Goal: Information Seeking & Learning: Understand process/instructions

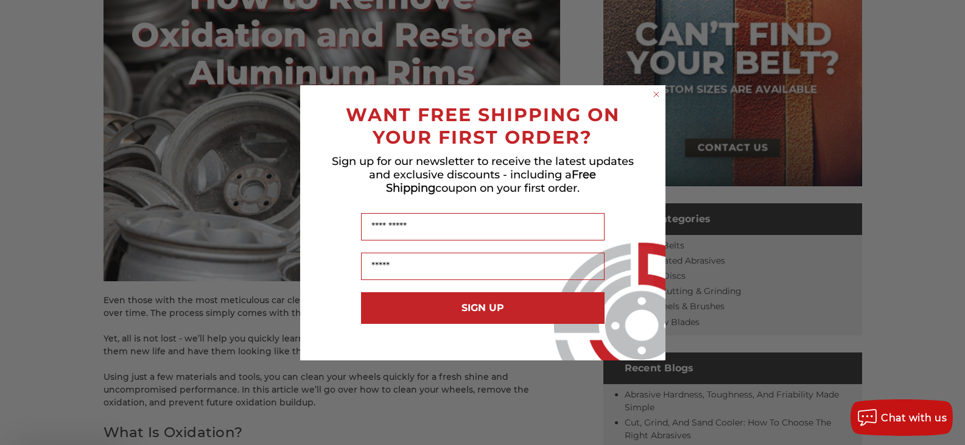
scroll to position [304, 0]
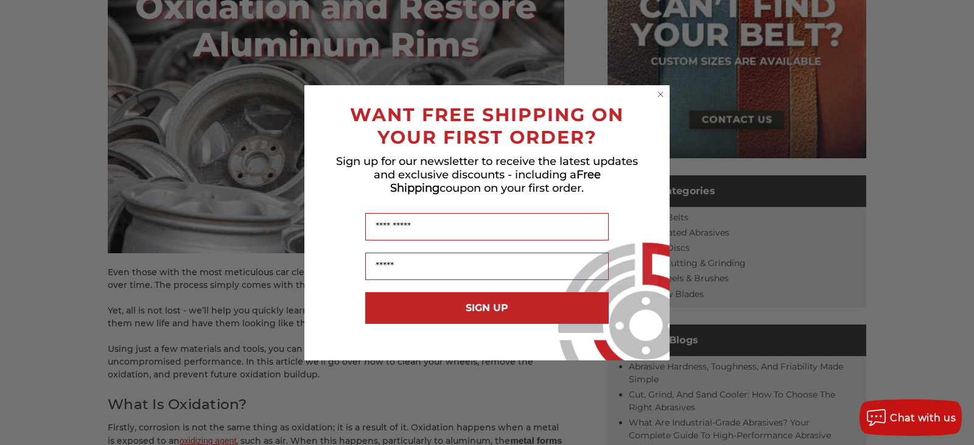
click at [659, 90] on circle "Close dialog" at bounding box center [661, 94] width 12 height 12
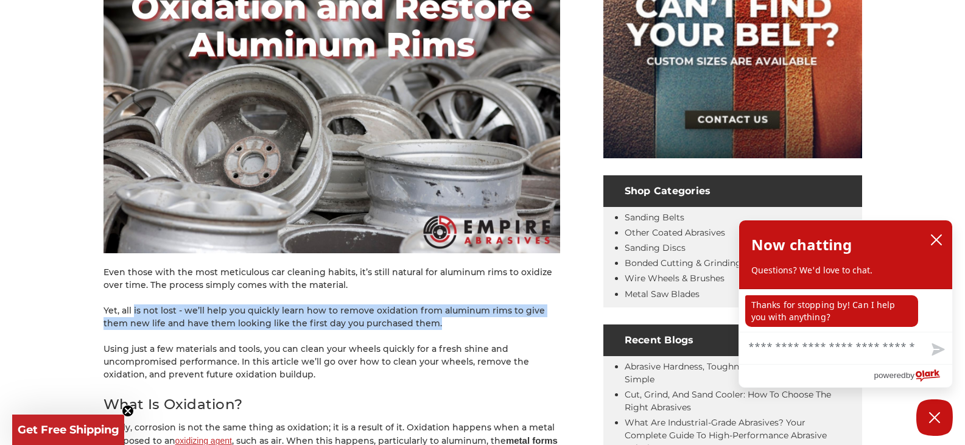
drag, startPoint x: 133, startPoint y: 308, endPoint x: 417, endPoint y: 323, distance: 284.7
click at [417, 323] on p "Yet, all is not lost - we’ll help you quickly learn how to remove oxidation fro…" at bounding box center [332, 317] width 457 height 26
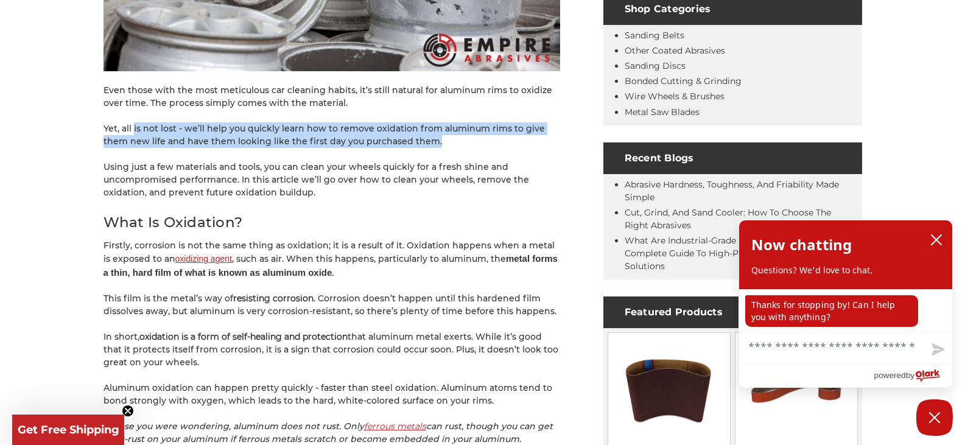
scroll to position [487, 0]
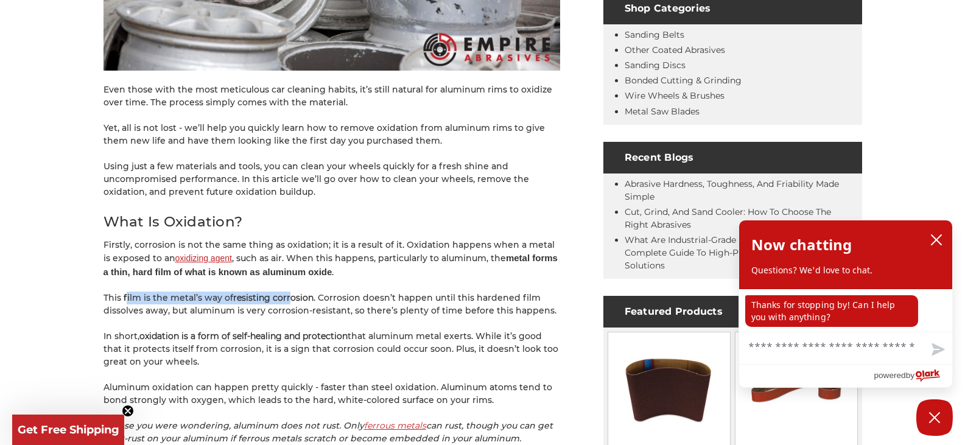
drag, startPoint x: 126, startPoint y: 292, endPoint x: 289, endPoint y: 289, distance: 162.6
click at [348, 296] on p "This film is the metal’s way of resisting corrosion . Corrosion doesn’t happen …" at bounding box center [332, 305] width 457 height 26
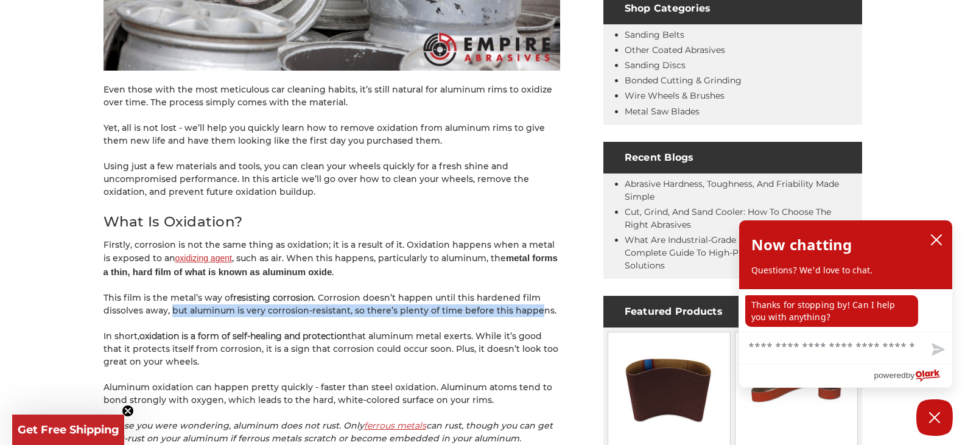
drag, startPoint x: 173, startPoint y: 306, endPoint x: 535, endPoint y: 309, distance: 361.7
click at [535, 309] on p "This film is the metal’s way of resisting corrosion . Corrosion doesn’t happen …" at bounding box center [332, 305] width 457 height 26
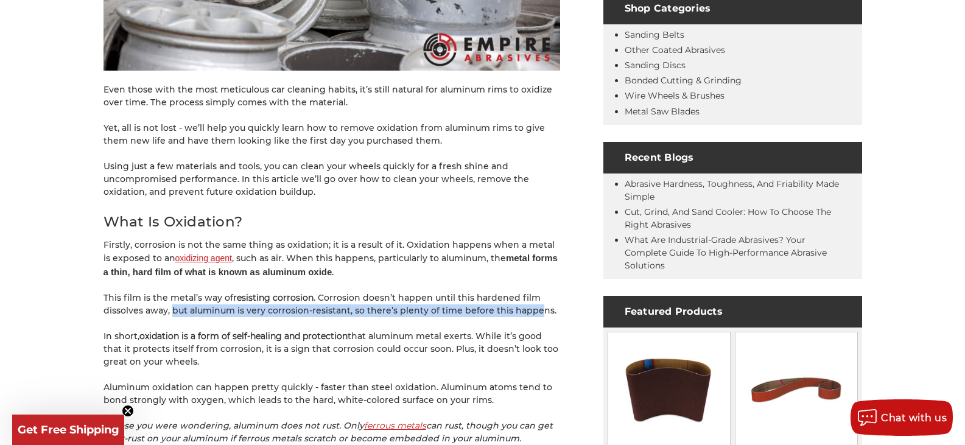
drag, startPoint x: 118, startPoint y: 332, endPoint x: 509, endPoint y: 366, distance: 392.4
click at [509, 366] on p "In short, oxidation is a form of self-healing and protection that aluminum meta…" at bounding box center [332, 349] width 457 height 38
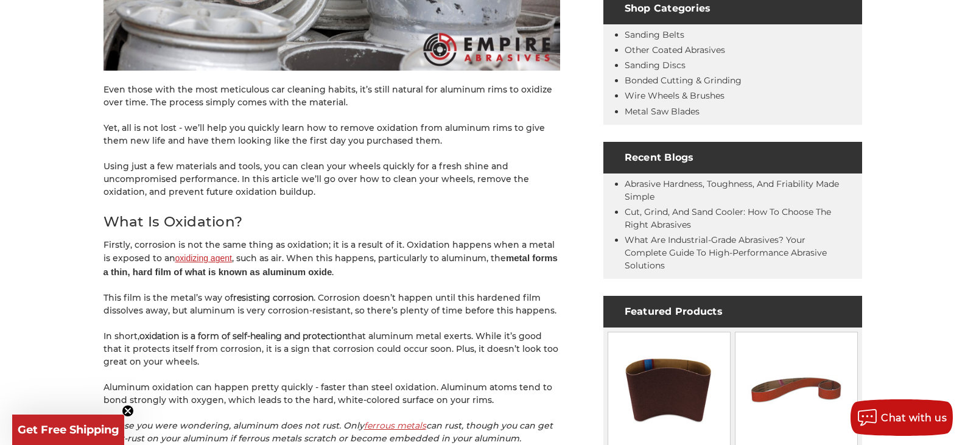
drag, startPoint x: 500, startPoint y: 338, endPoint x: 499, endPoint y: 365, distance: 27.5
click at [499, 365] on p "In short, oxidation is a form of self-healing and protection that aluminum meta…" at bounding box center [332, 349] width 457 height 38
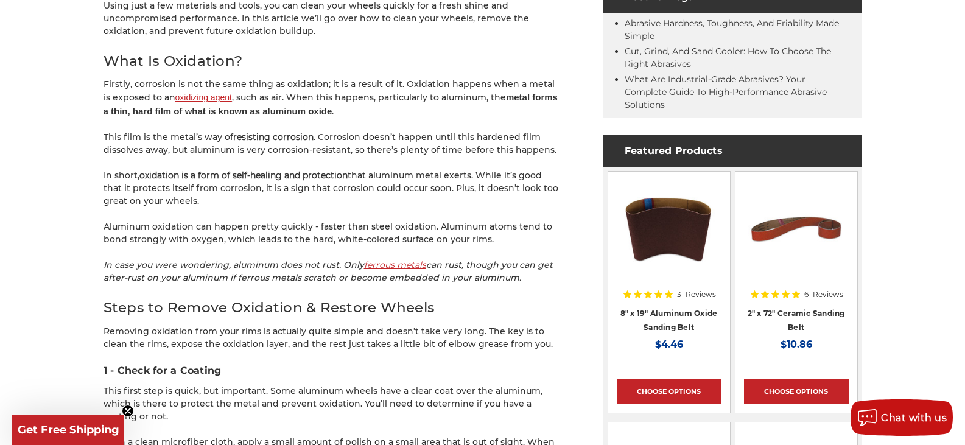
scroll to position [670, 0]
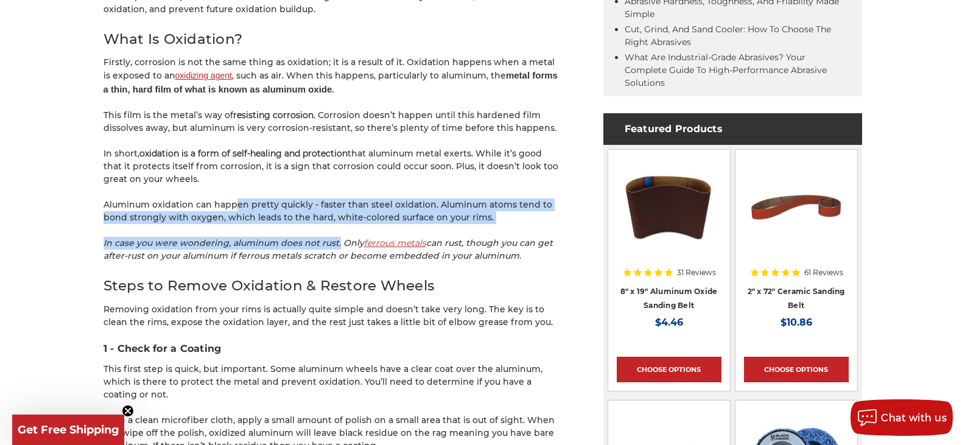
drag, startPoint x: 247, startPoint y: 216, endPoint x: 337, endPoint y: 225, distance: 90.6
click at [242, 199] on p "Aluminum oxidation can happen pretty quickly - faster than steel oxidation. Alu…" at bounding box center [332, 211] width 457 height 26
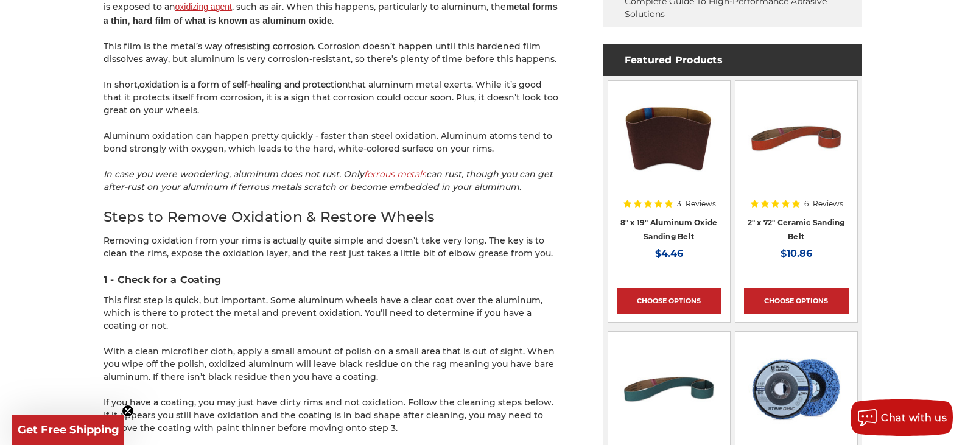
scroll to position [913, 0]
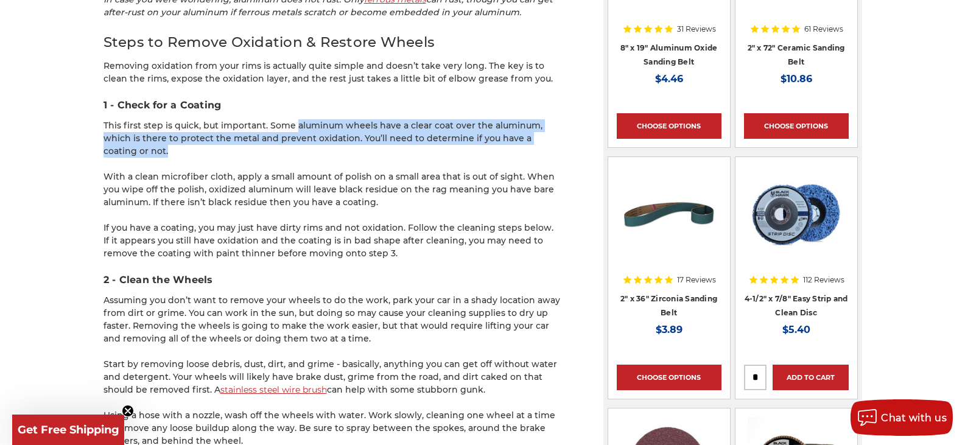
drag, startPoint x: 295, startPoint y: 124, endPoint x: 343, endPoint y: 146, distance: 52.9
click at [343, 146] on p "This first step is quick, but important. Some aluminum wheels have a clear coat…" at bounding box center [332, 138] width 457 height 38
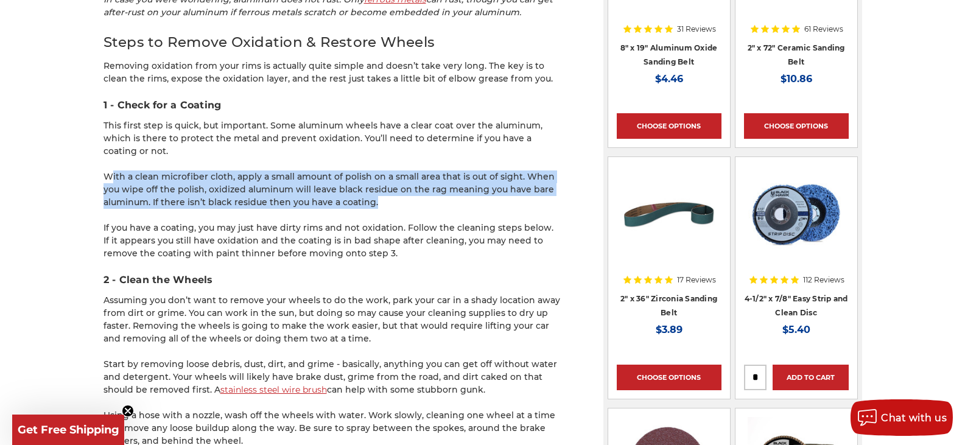
drag, startPoint x: 152, startPoint y: 177, endPoint x: 416, endPoint y: 207, distance: 266.6
click at [416, 207] on p "With a clean microfiber cloth, apply a small amount of polish on a small area t…" at bounding box center [332, 189] width 457 height 38
click at [290, 183] on p "With a clean microfiber cloth, apply a small amount of polish on a small area t…" at bounding box center [332, 189] width 457 height 38
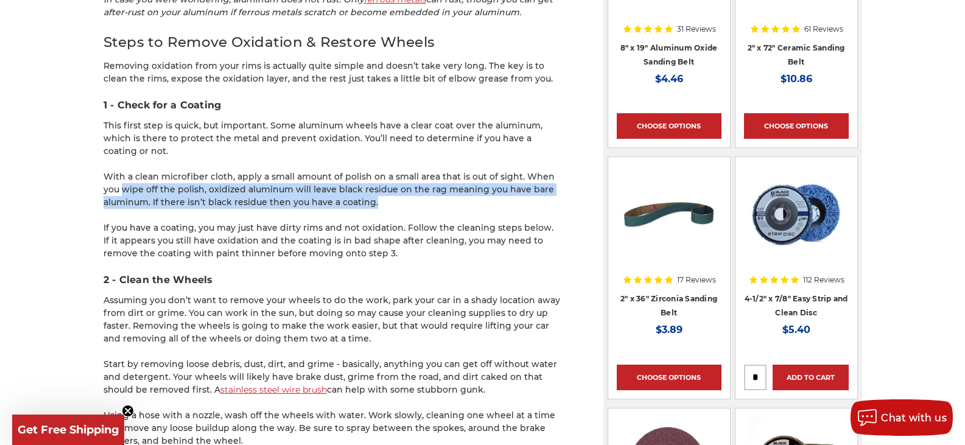
drag, startPoint x: 122, startPoint y: 187, endPoint x: 468, endPoint y: 205, distance: 346.3
click at [468, 205] on p "With a clean microfiber cloth, apply a small amount of polish on a small area t…" at bounding box center [332, 189] width 457 height 38
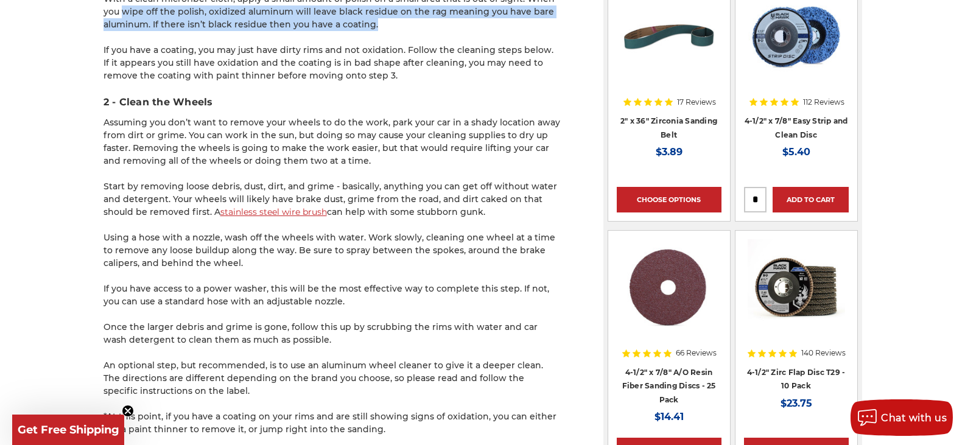
scroll to position [1096, 0]
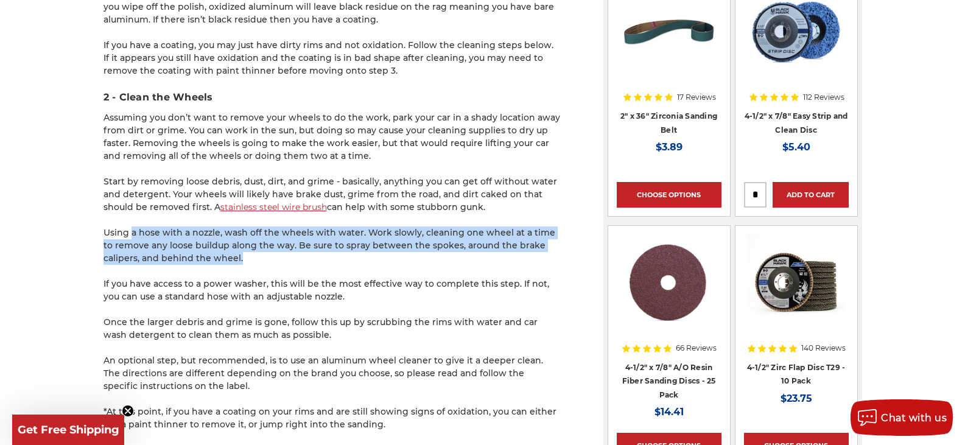
drag, startPoint x: 130, startPoint y: 230, endPoint x: 427, endPoint y: 253, distance: 297.5
click at [427, 253] on p "Using a hose with a nozzle, wash off the wheels with water. Work slowly, cleani…" at bounding box center [332, 245] width 457 height 38
click at [440, 229] on p "Using a hose with a nozzle, wash off the wheels with water. Work slowly, cleani…" at bounding box center [332, 245] width 457 height 38
drag, startPoint x: 355, startPoint y: 229, endPoint x: 451, endPoint y: 261, distance: 100.9
click at [451, 261] on p "Using a hose with a nozzle, wash off the wheels with water. Work slowly, cleani…" at bounding box center [332, 245] width 457 height 38
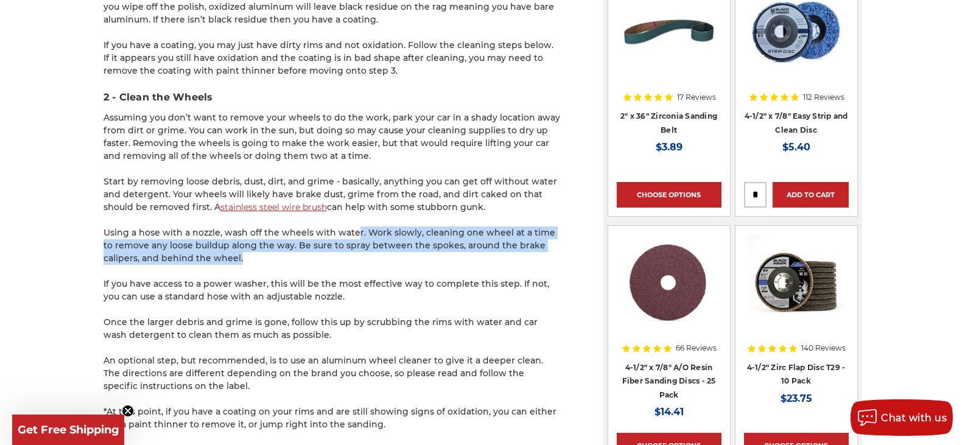
click at [451, 261] on p "Using a hose with a nozzle, wash off the wheels with water. Work slowly, cleani…" at bounding box center [332, 245] width 457 height 38
drag, startPoint x: 216, startPoint y: 236, endPoint x: 356, endPoint y: 261, distance: 142.2
click at [356, 261] on p "Using a hose with a nozzle, wash off the wheels with water. Work slowly, cleani…" at bounding box center [332, 245] width 457 height 38
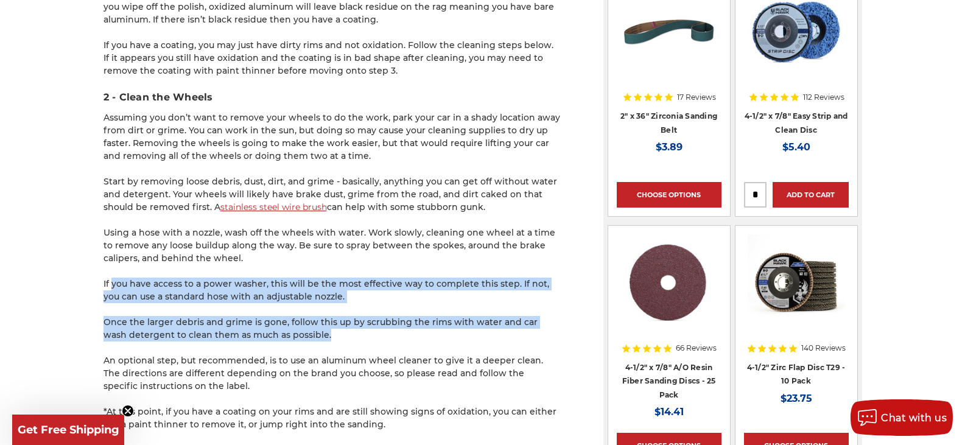
drag, startPoint x: 114, startPoint y: 277, endPoint x: 365, endPoint y: 337, distance: 258.6
click at [365, 337] on div "Even those with the most meticulous car cleaning habits, it’s still natural for…" at bounding box center [332, 165] width 457 height 2016
click at [154, 319] on p "Once the larger debris and grime is gone, follow this up by scrubbing the rims …" at bounding box center [332, 329] width 457 height 26
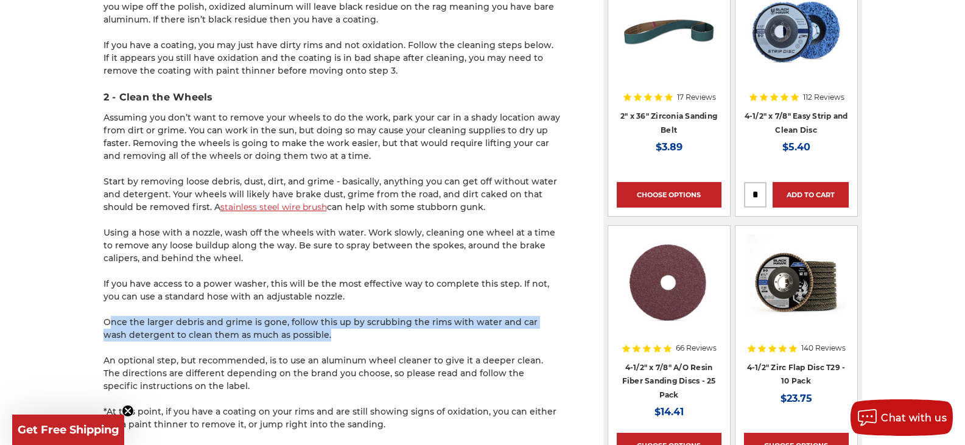
drag, startPoint x: 108, startPoint y: 320, endPoint x: 419, endPoint y: 339, distance: 311.7
click at [419, 339] on p "Once the larger debris and grime is gone, follow this up by scrubbing the rims …" at bounding box center [332, 329] width 457 height 26
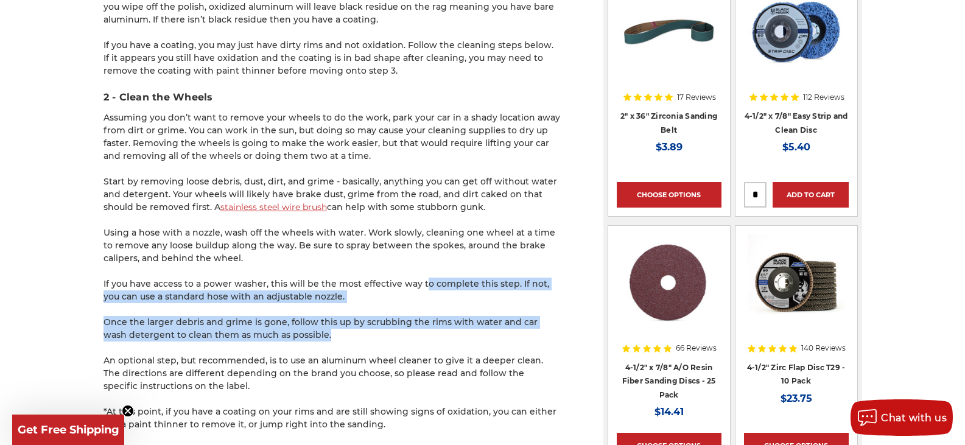
drag, startPoint x: 421, startPoint y: 289, endPoint x: 418, endPoint y: 334, distance: 44.5
click at [418, 334] on div "Even those with the most meticulous car cleaning habits, it’s still natural for…" at bounding box center [332, 165] width 457 height 2016
click at [183, 321] on p "Once the larger debris and grime is gone, follow this up by scrubbing the rims …" at bounding box center [332, 329] width 457 height 26
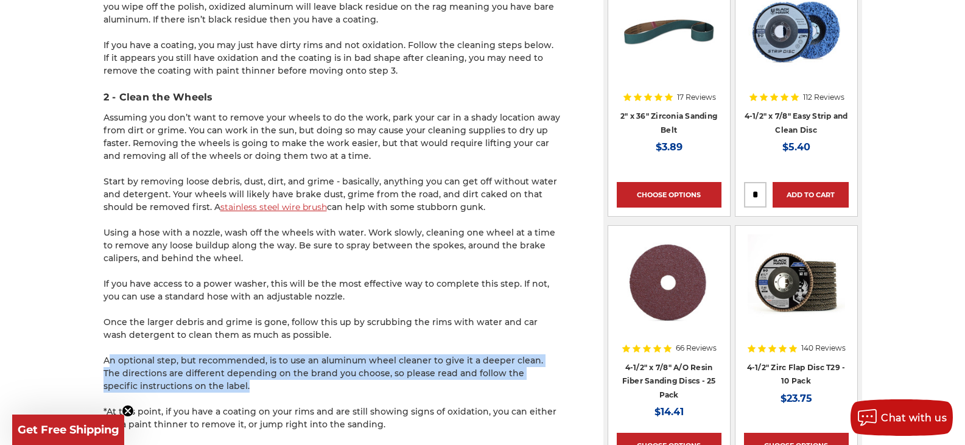
drag, startPoint x: 137, startPoint y: 356, endPoint x: 319, endPoint y: 383, distance: 184.1
click at [319, 383] on p "An optional step, but recommended, is to use an aluminum wheel cleaner to give …" at bounding box center [332, 373] width 457 height 38
click at [414, 353] on div "Even those with the most meticulous car cleaning habits, it’s still natural for…" at bounding box center [332, 165] width 457 height 2016
drag, startPoint x: 155, startPoint y: 360, endPoint x: 298, endPoint y: 393, distance: 146.2
click at [298, 393] on div "Even those with the most meticulous car cleaning habits, it’s still natural for…" at bounding box center [332, 165] width 457 height 2016
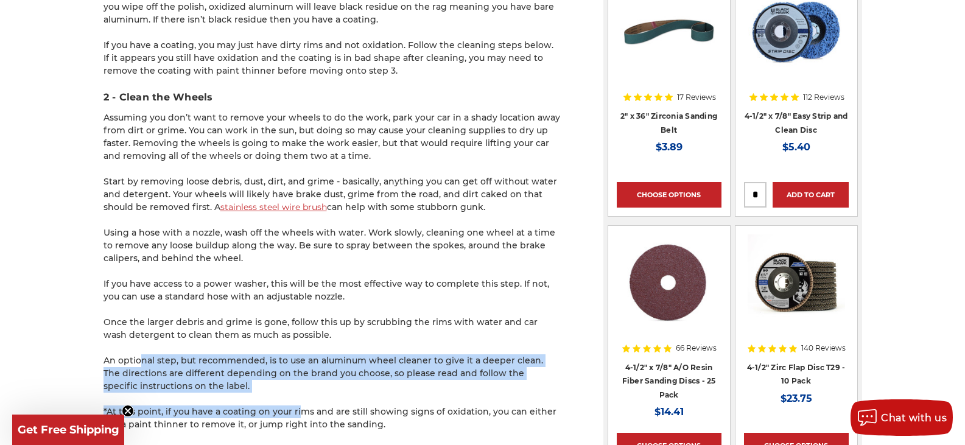
click at [307, 370] on p "An optional step, but recommended, is to use an aluminum wheel cleaner to give …" at bounding box center [332, 373] width 457 height 38
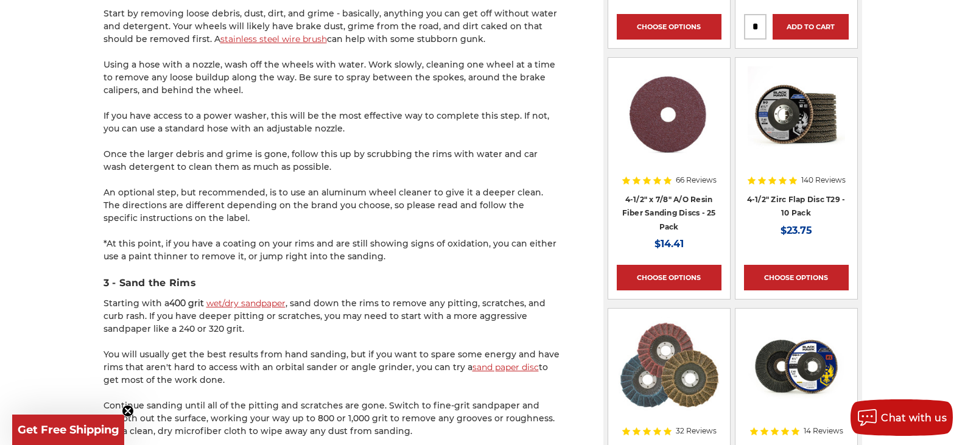
scroll to position [1279, 0]
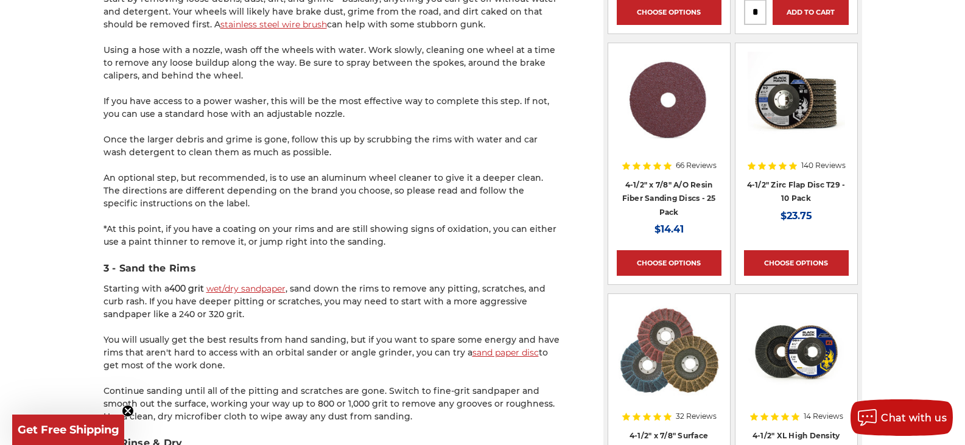
drag, startPoint x: 202, startPoint y: 226, endPoint x: 418, endPoint y: 237, distance: 216.4
click at [418, 237] on p "*At this point, if you have a coating on your rims and are still showing signs …" at bounding box center [332, 236] width 457 height 26
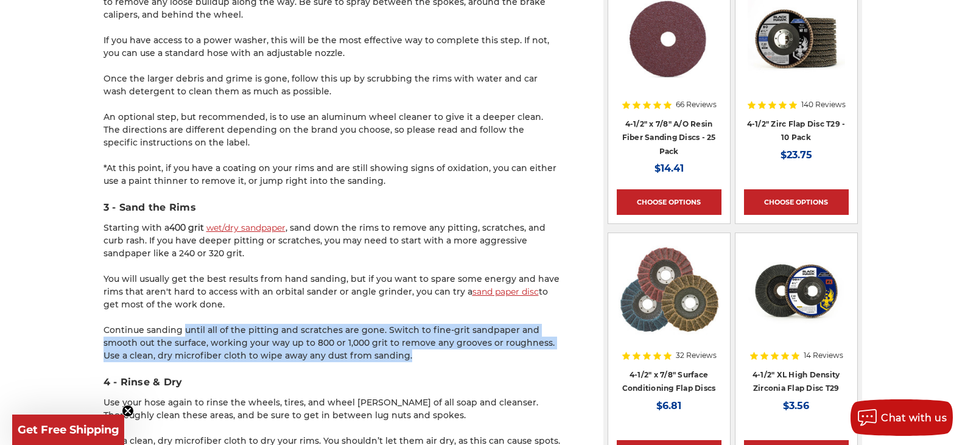
drag, startPoint x: 184, startPoint y: 329, endPoint x: 473, endPoint y: 360, distance: 290.3
click at [473, 360] on p "Continue sanding until all of the pitting and scratches are gone. Switch to fin…" at bounding box center [332, 343] width 457 height 38
click at [469, 360] on p "Continue sanding until all of the pitting and scratches are gone. Switch to fin…" at bounding box center [332, 343] width 457 height 38
drag, startPoint x: 383, startPoint y: 324, endPoint x: 401, endPoint y: 351, distance: 32.6
click at [400, 351] on p "Continue sanding until all of the pitting and scratches are gone. Switch to fin…" at bounding box center [332, 343] width 457 height 38
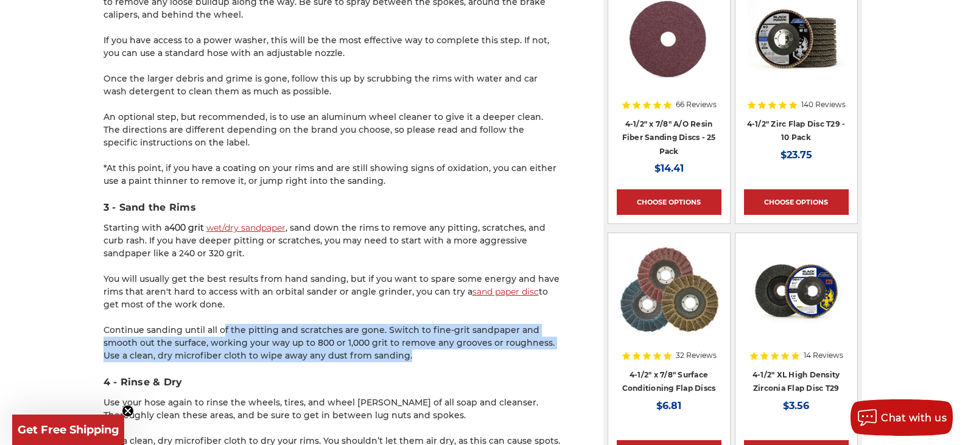
drag, startPoint x: 222, startPoint y: 330, endPoint x: 436, endPoint y: 360, distance: 216.4
click at [436, 360] on p "Continue sanding until all of the pitting and scratches are gone. Switch to fin…" at bounding box center [332, 343] width 457 height 38
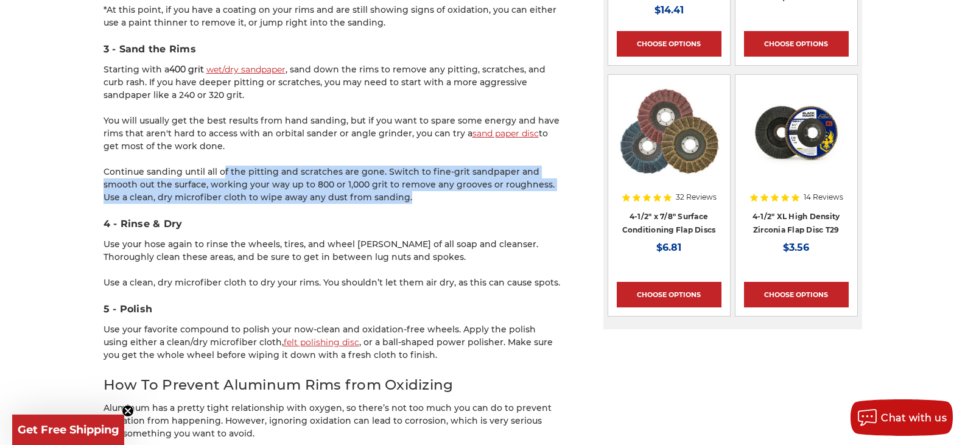
scroll to position [1583, 0]
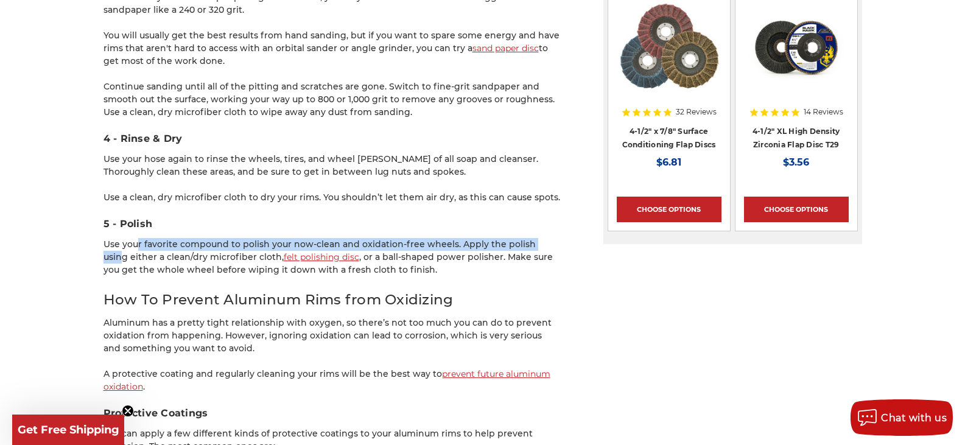
drag, startPoint x: 136, startPoint y: 243, endPoint x: 543, endPoint y: 241, distance: 407.3
click at [543, 241] on p "Use your favorite compound to polish your now-clean and oxidation-free wheels. …" at bounding box center [332, 257] width 457 height 38
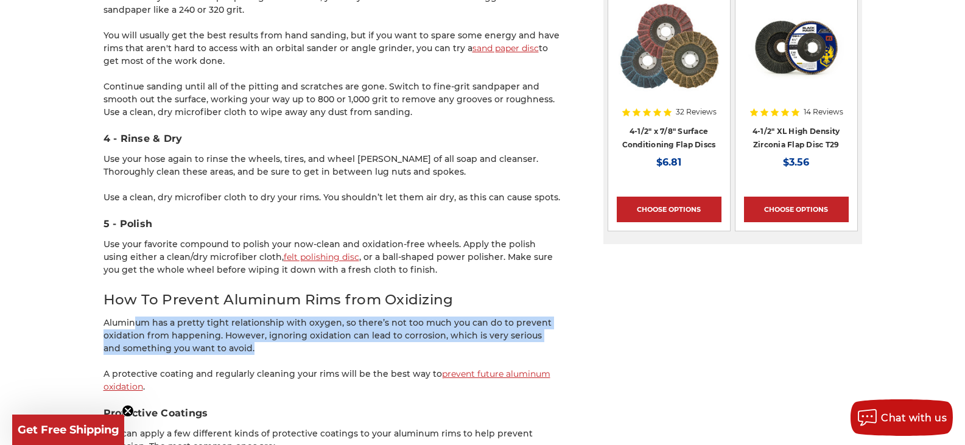
drag, startPoint x: 136, startPoint y: 325, endPoint x: 343, endPoint y: 350, distance: 208.6
click at [343, 350] on p "Aluminum has a pretty tight relationship with oxygen, so there’s not too much y…" at bounding box center [332, 336] width 457 height 38
click at [135, 331] on p "Aluminum has a pretty tight relationship with oxygen, so there’s not too much y…" at bounding box center [332, 336] width 457 height 38
drag, startPoint x: 194, startPoint y: 325, endPoint x: 318, endPoint y: 348, distance: 126.8
click at [318, 348] on p "Aluminum has a pretty tight relationship with oxygen, so there’s not too much y…" at bounding box center [332, 336] width 457 height 38
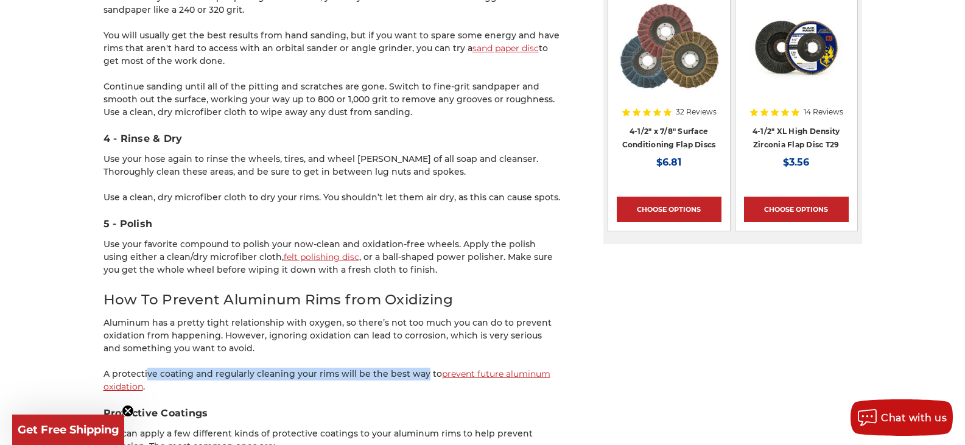
drag, startPoint x: 148, startPoint y: 371, endPoint x: 422, endPoint y: 367, distance: 274.0
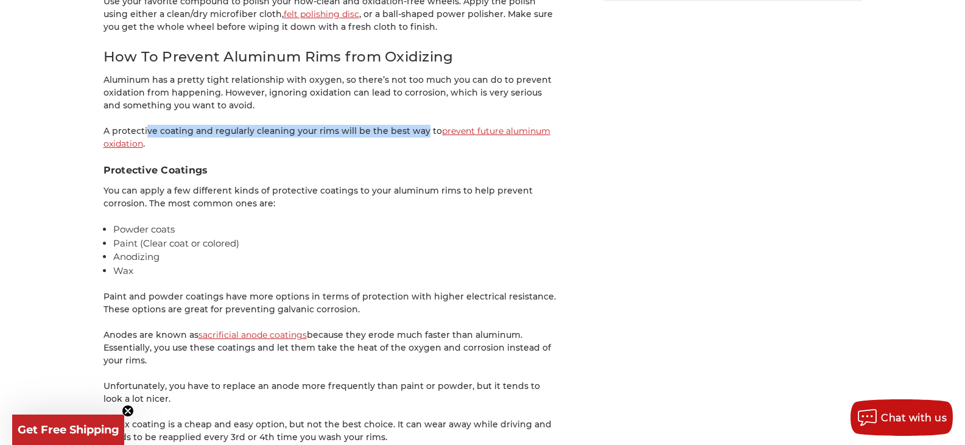
scroll to position [1827, 0]
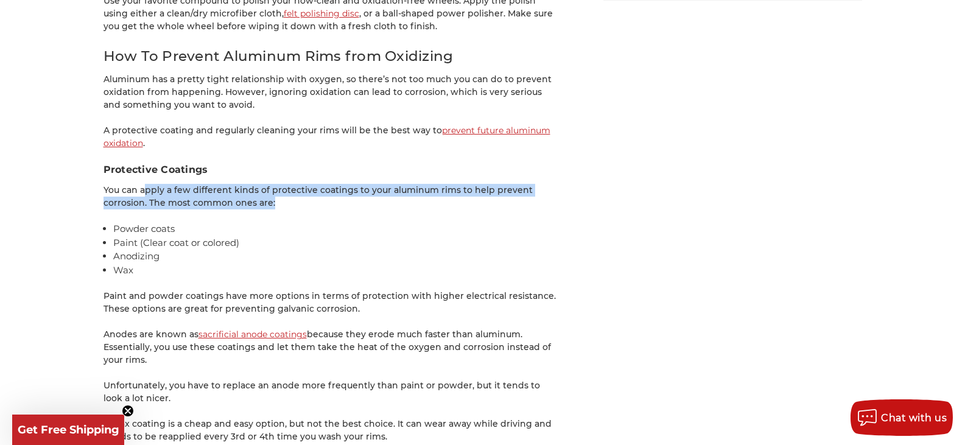
drag, startPoint x: 144, startPoint y: 190, endPoint x: 321, endPoint y: 206, distance: 178.5
click at [321, 206] on p "You can apply a few different kinds of protective coatings to your aluminum rim…" at bounding box center [332, 197] width 457 height 26
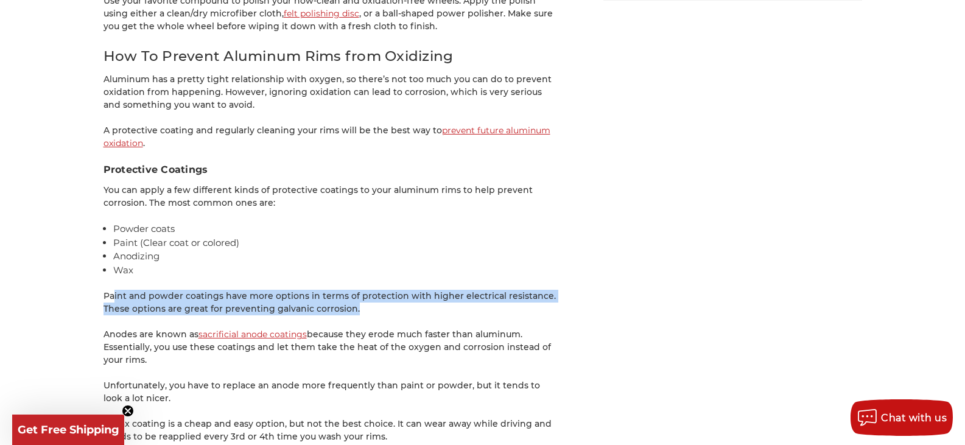
drag, startPoint x: 113, startPoint y: 291, endPoint x: 416, endPoint y: 305, distance: 303.5
click at [416, 305] on p "Paint and powder coatings have more options in terms of protection with higher …" at bounding box center [332, 303] width 457 height 26
click at [167, 299] on p "Paint and powder coatings have more options in terms of protection with higher …" at bounding box center [332, 303] width 457 height 26
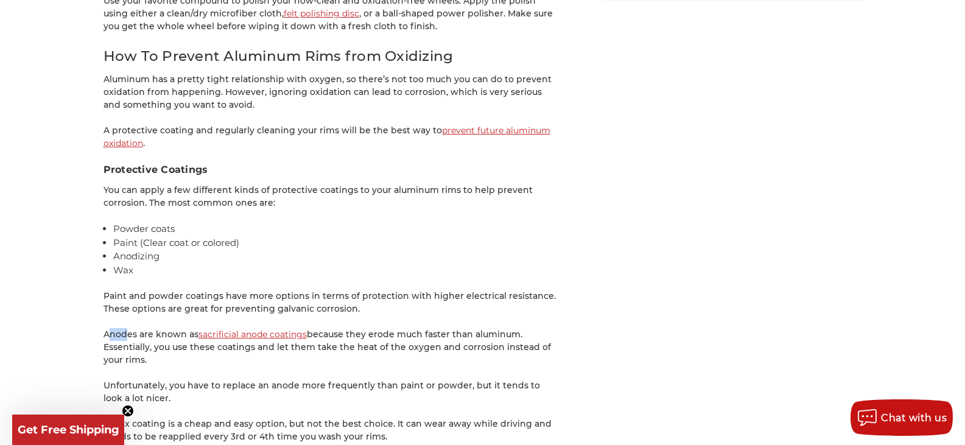
drag, startPoint x: 111, startPoint y: 335, endPoint x: 124, endPoint y: 336, distance: 12.8
click at [124, 336] on p "Anodes are known as sacrificial anode coatings because they erode much faster t…" at bounding box center [332, 347] width 457 height 38
drag, startPoint x: 424, startPoint y: 338, endPoint x: 458, endPoint y: 359, distance: 40.2
click at [458, 359] on p "Anodes are known as sacrificial anode coatings because they erode much faster t…" at bounding box center [332, 347] width 457 height 38
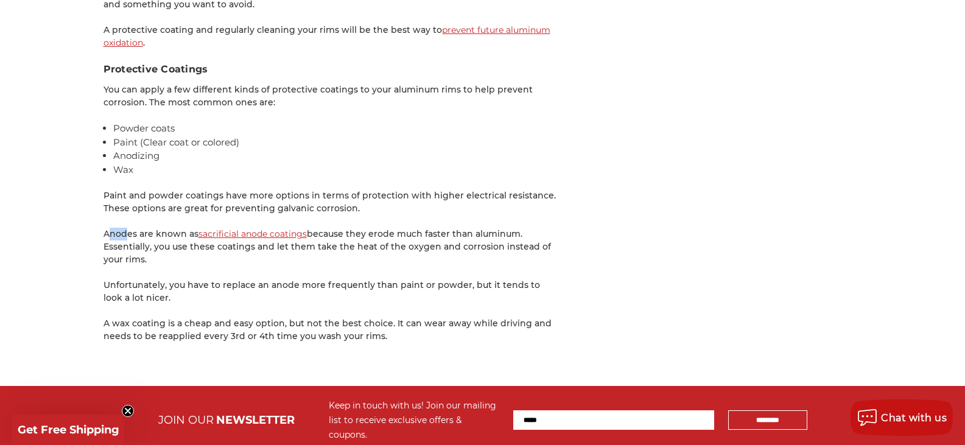
scroll to position [1948, 0]
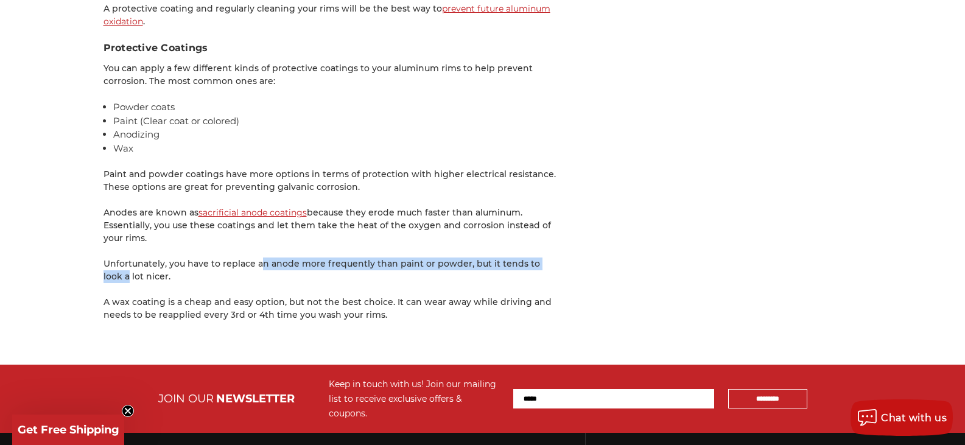
drag, startPoint x: 261, startPoint y: 262, endPoint x: 568, endPoint y: 262, distance: 306.9
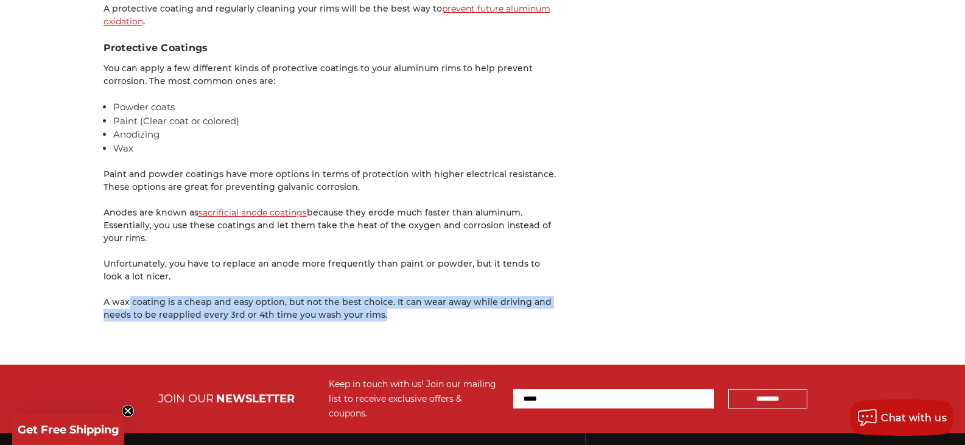
drag, startPoint x: 128, startPoint y: 298, endPoint x: 452, endPoint y: 311, distance: 324.8
click at [452, 311] on p "A wax coating is a cheap and easy option, but not the best choice. It can wear …" at bounding box center [332, 309] width 457 height 26
drag, startPoint x: 142, startPoint y: 300, endPoint x: 432, endPoint y: 314, distance: 289.5
click at [432, 314] on p "A wax coating is a cheap and easy option, but not the best choice. It can wear …" at bounding box center [332, 309] width 457 height 26
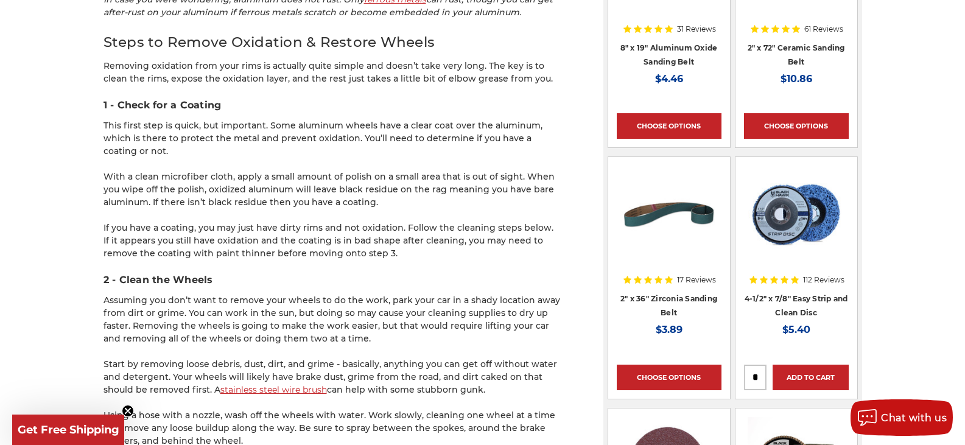
scroll to position [974, 0]
